Goal: Check status: Check status

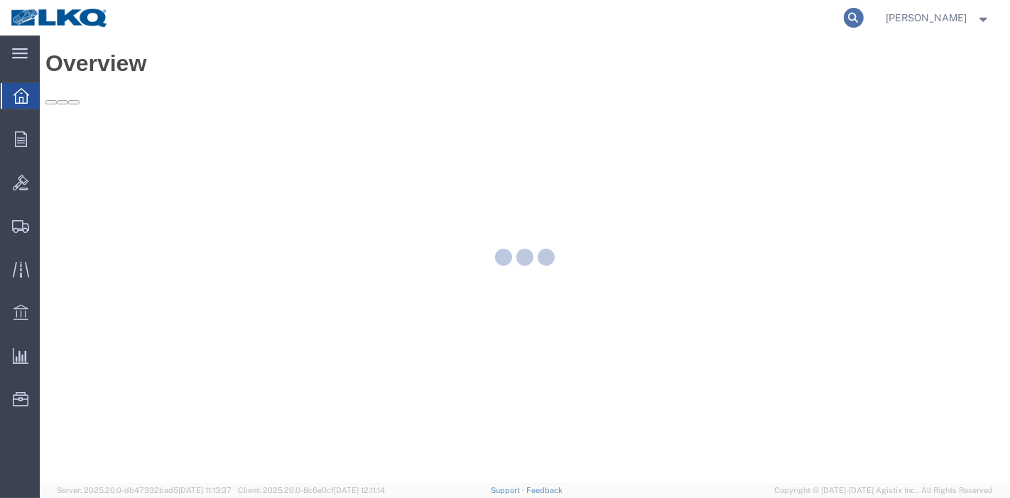
click at [852, 17] on icon at bounding box center [854, 18] width 20 height 20
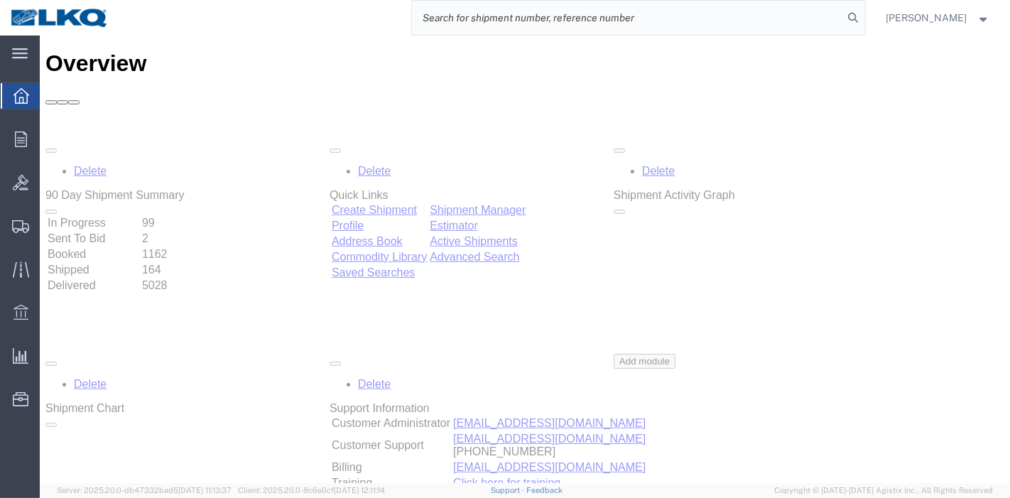
click at [770, 23] on input "search" at bounding box center [628, 18] width 432 height 34
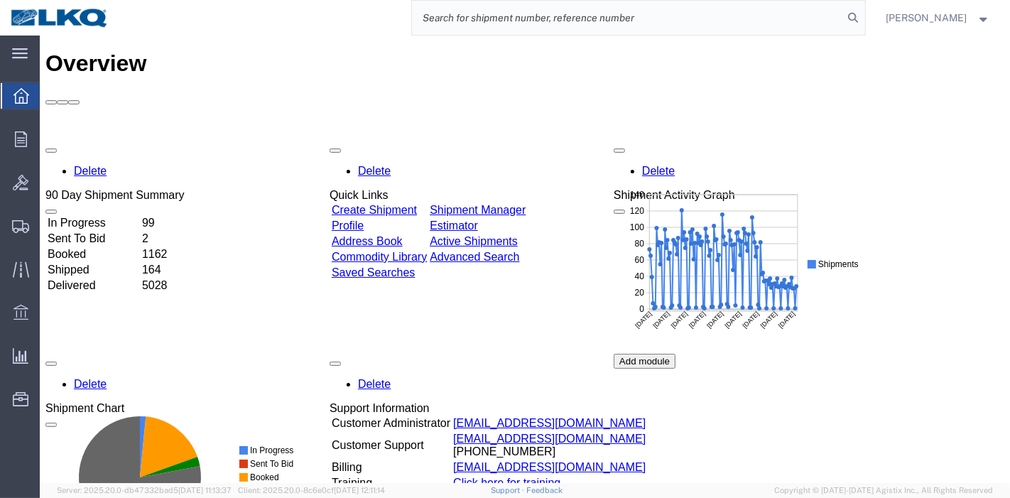
paste input "55616735"
type input "55616735"
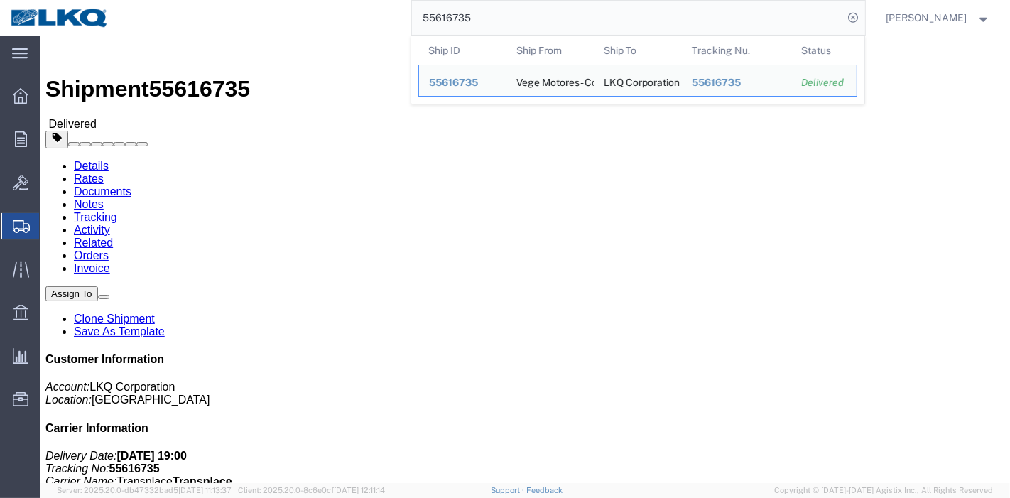
click link "Details"
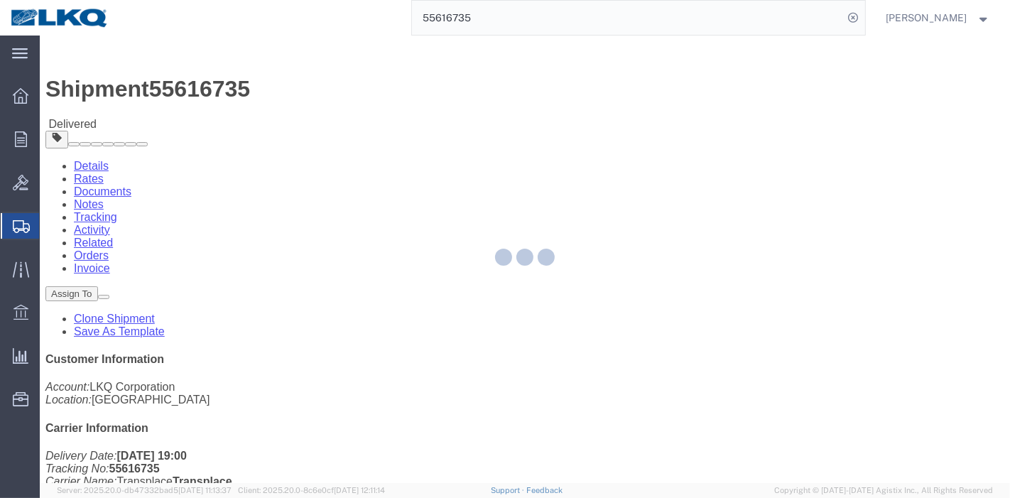
click div
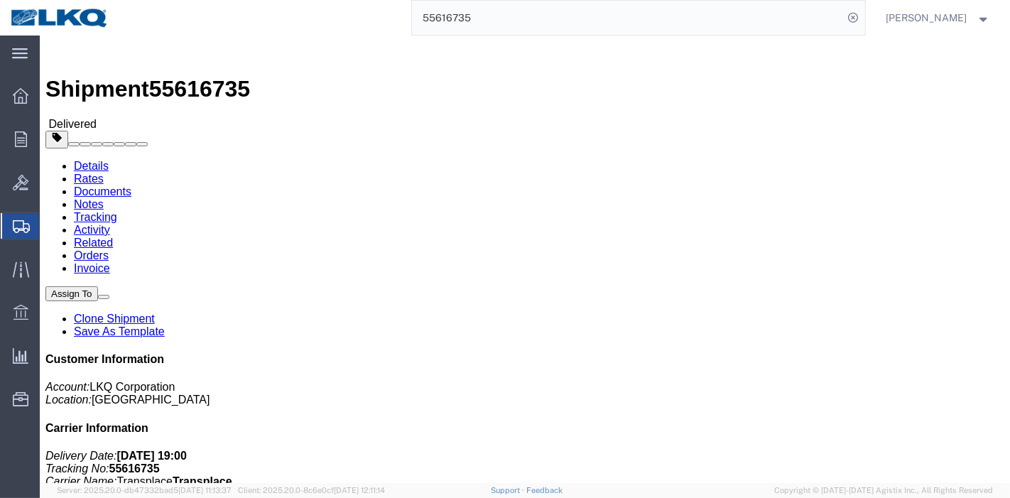
click link "Rates"
